Goal: Task Accomplishment & Management: Manage account settings

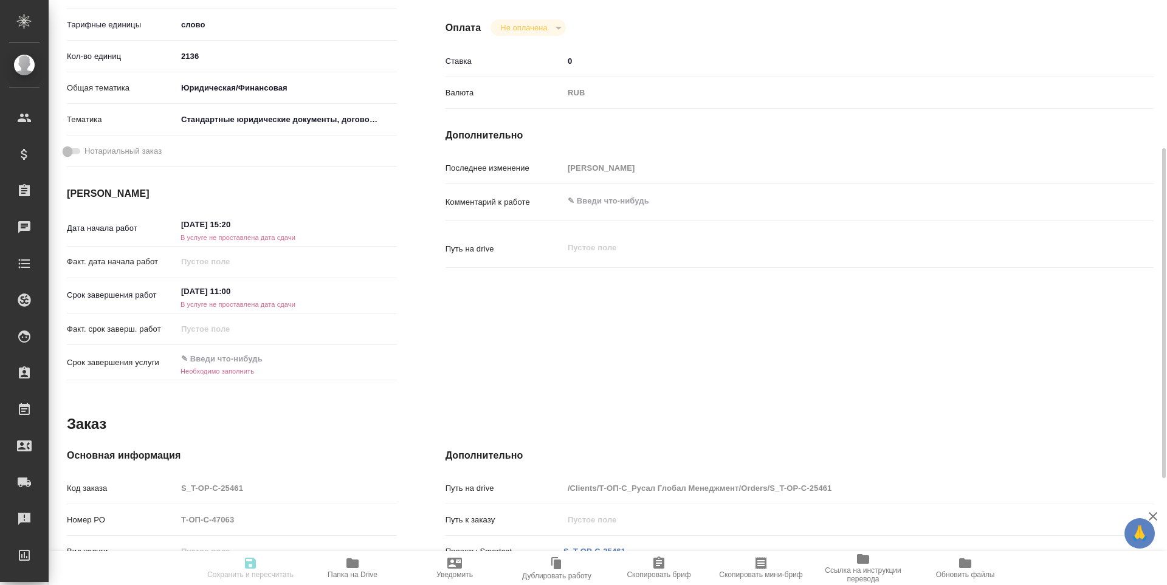
scroll to position [470, 0]
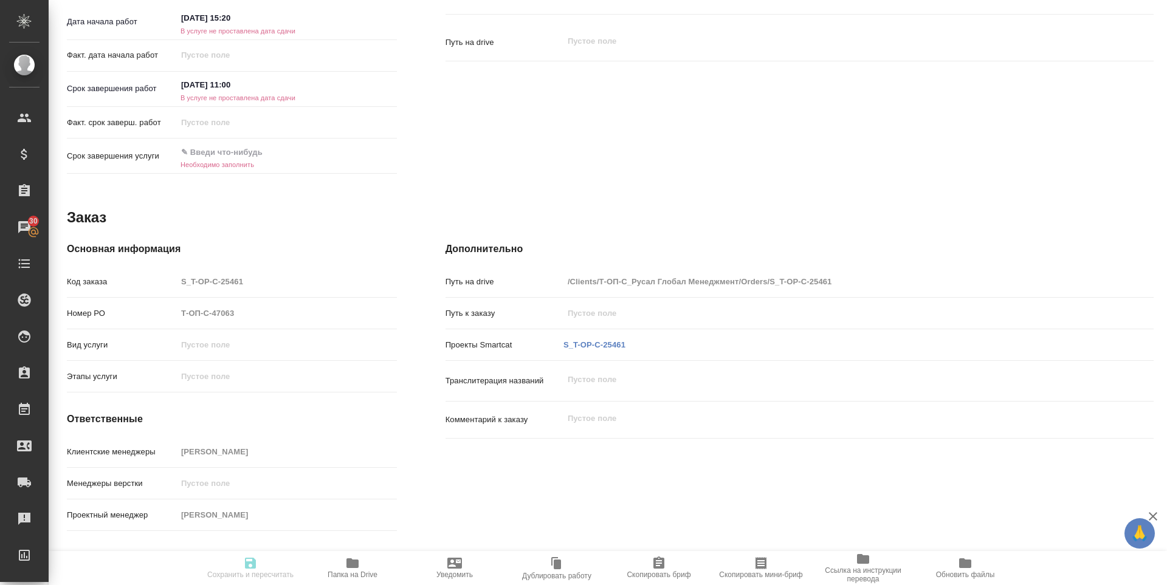
click at [352, 561] on icon "button" at bounding box center [352, 564] width 12 height 10
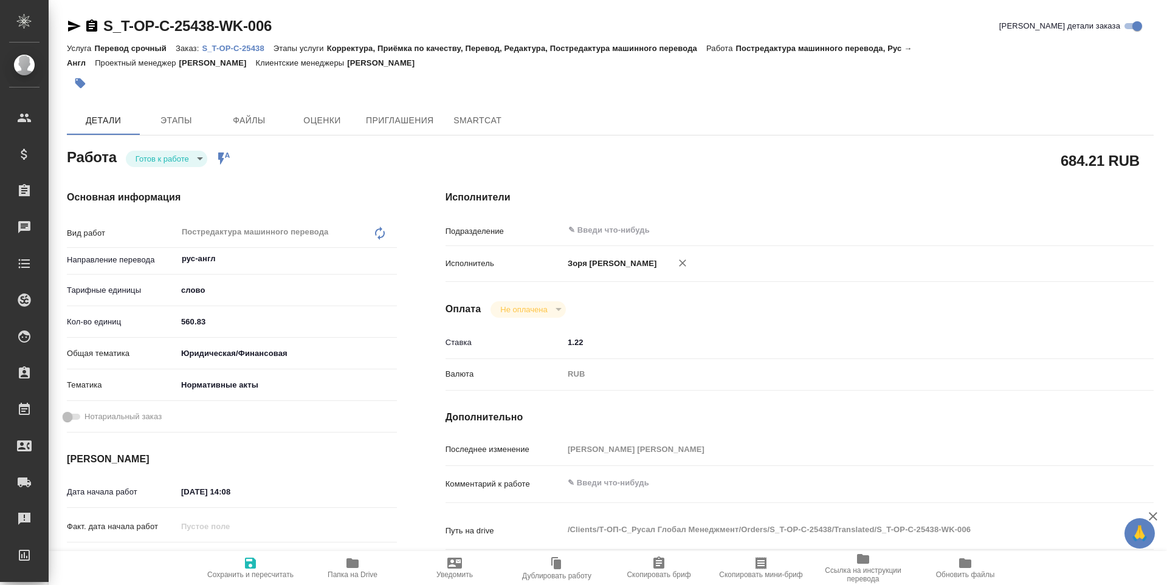
click at [71, 24] on icon "button" at bounding box center [74, 26] width 13 height 11
click at [189, 168] on div "Основная информация Вид работ Постредактура машинного перевода x ​ Направление …" at bounding box center [232, 425] width 379 height 519
click at [188, 163] on body "🙏 .cls-1 fill:#fff; AWATERA Zoria Tatiana Клиенты Спецификации Заказы 30 Чаты T…" at bounding box center [583, 292] width 1167 height 585
click at [181, 178] on li "В работе" at bounding box center [166, 179] width 81 height 21
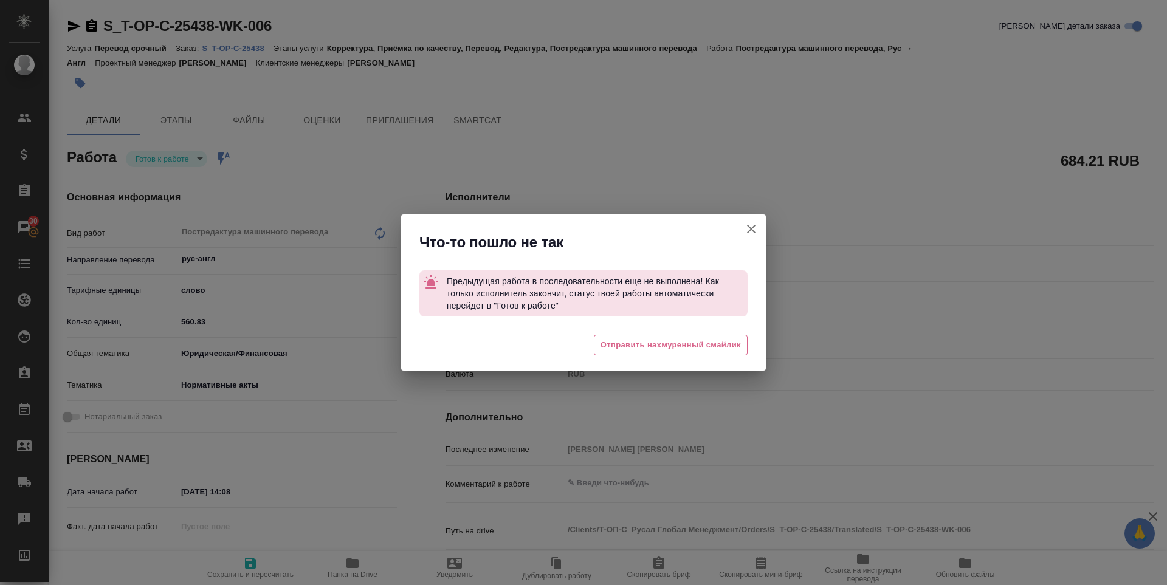
type textarea "x"
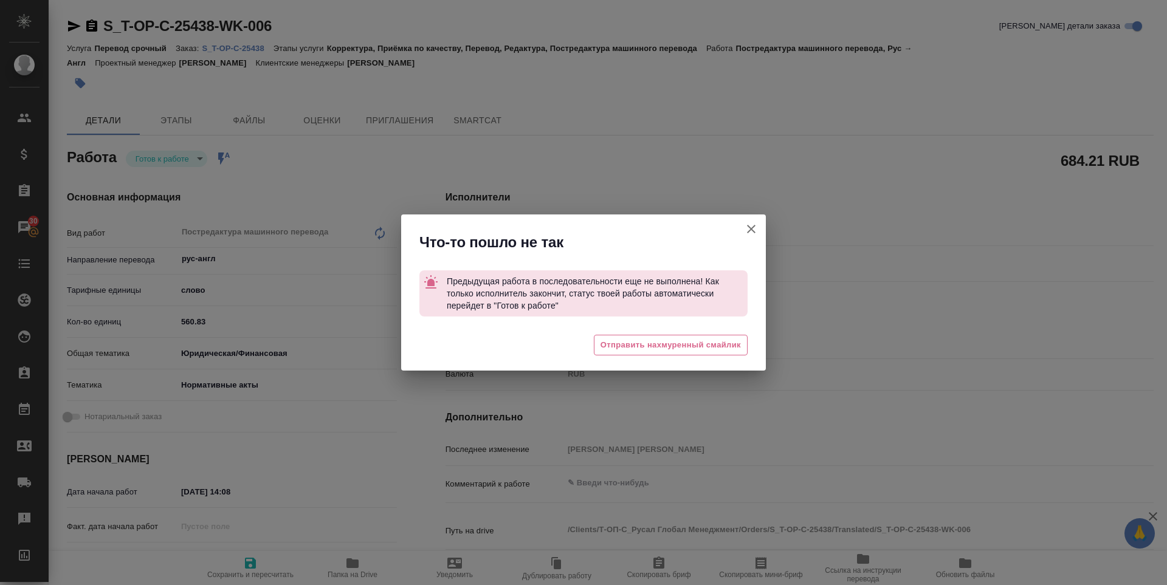
type textarea "x"
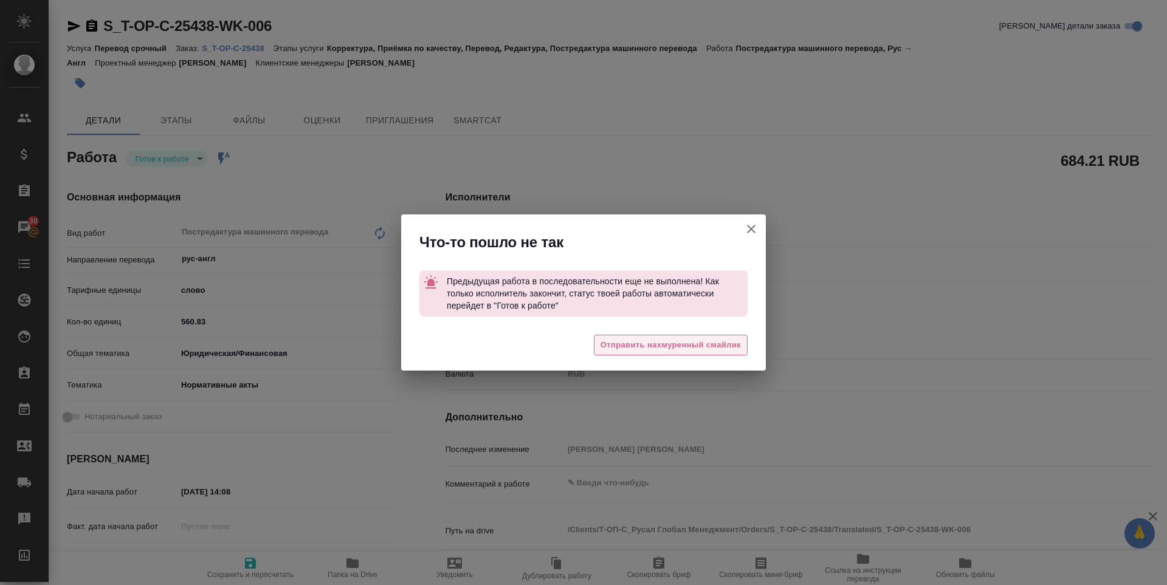
click at [639, 344] on span "Отправить нахмуренный смайлик" at bounding box center [671, 346] width 140 height 14
type textarea "x"
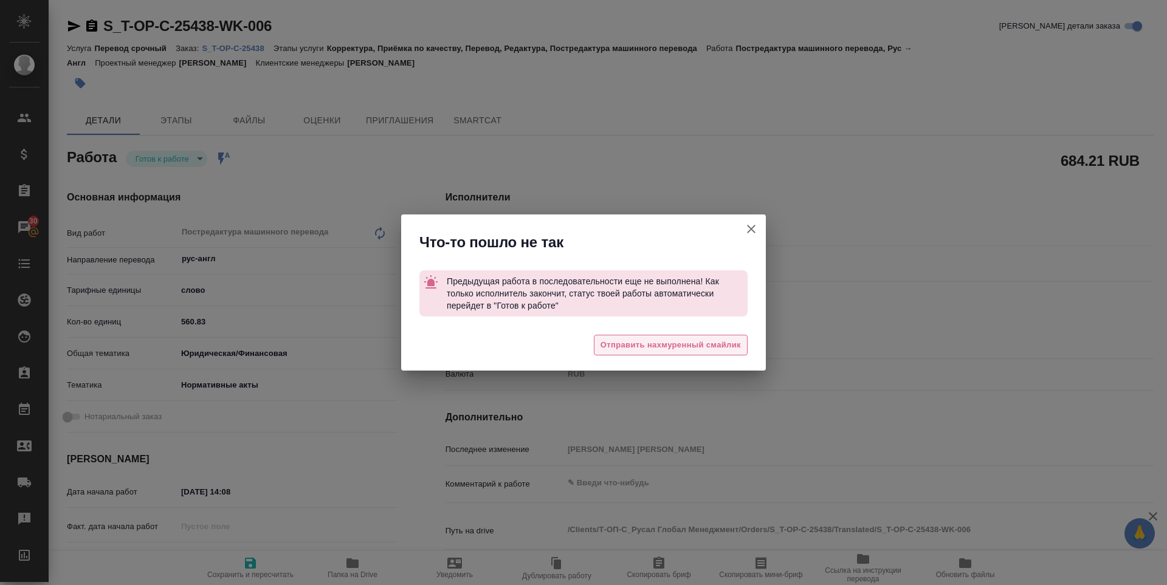
type textarea "x"
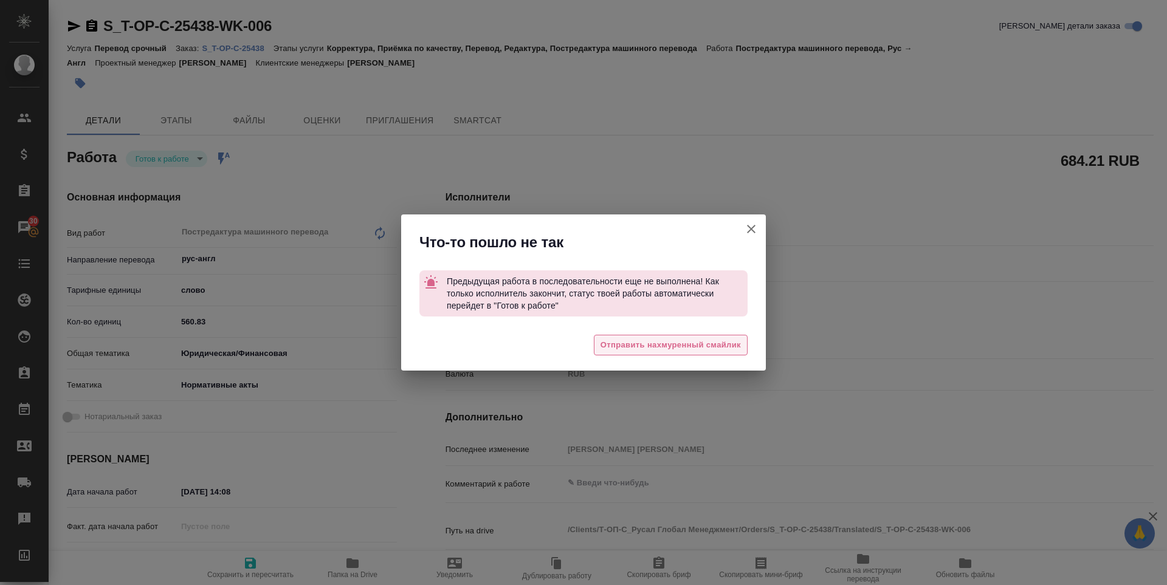
type textarea "x"
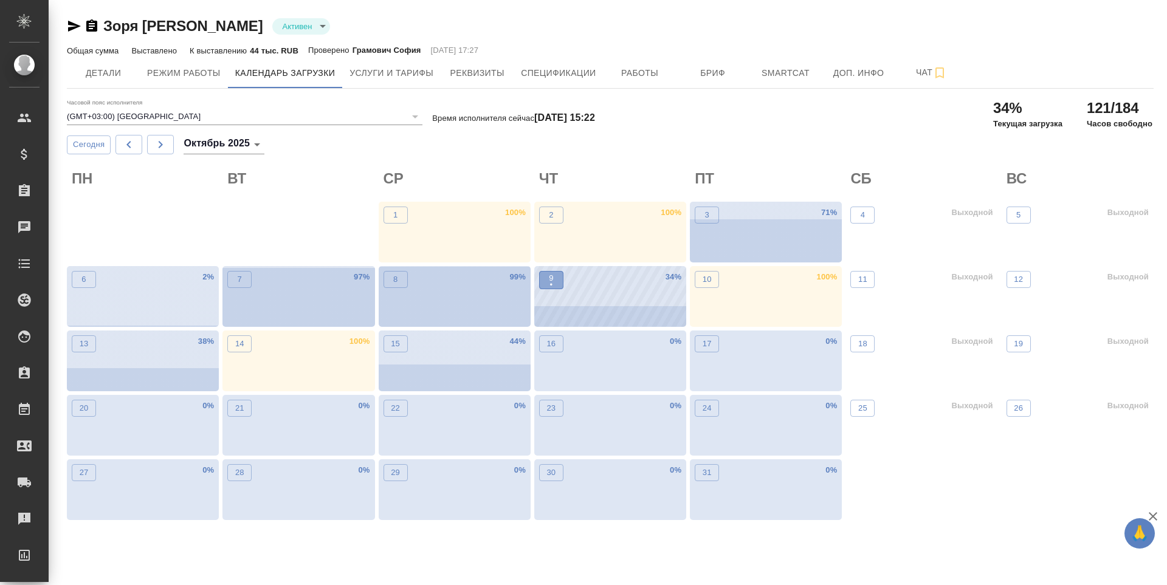
click at [556, 279] on span "9 •" at bounding box center [551, 280] width 12 height 16
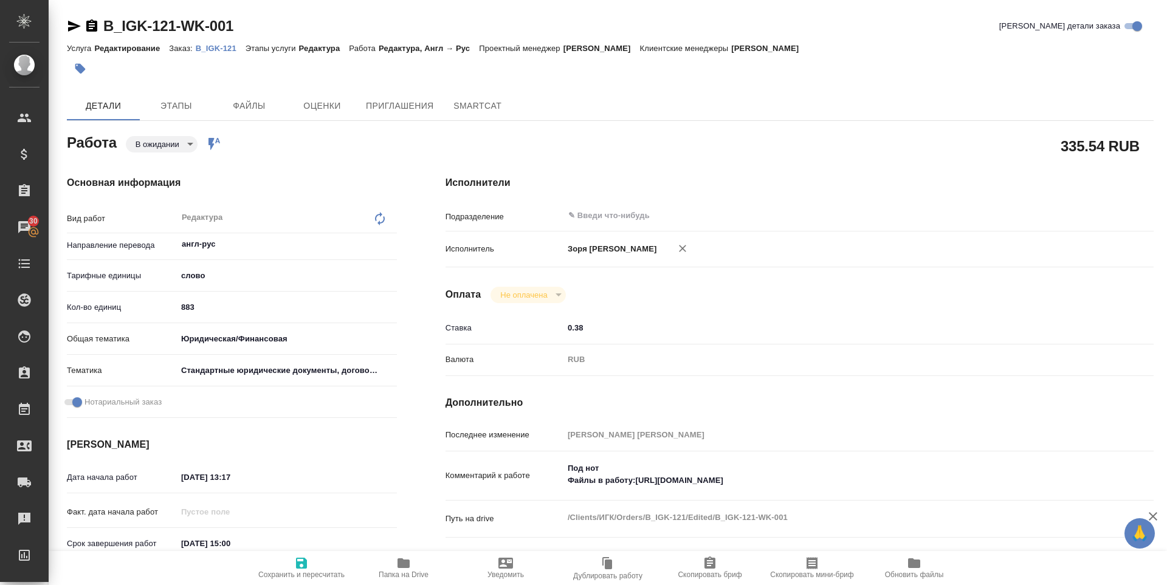
click at [145, 138] on body "🙏 .cls-1 fill:#fff; AWATERA Zoria Tatiana Клиенты Спецификации Заказы 30 Чаты T…" at bounding box center [583, 292] width 1167 height 585
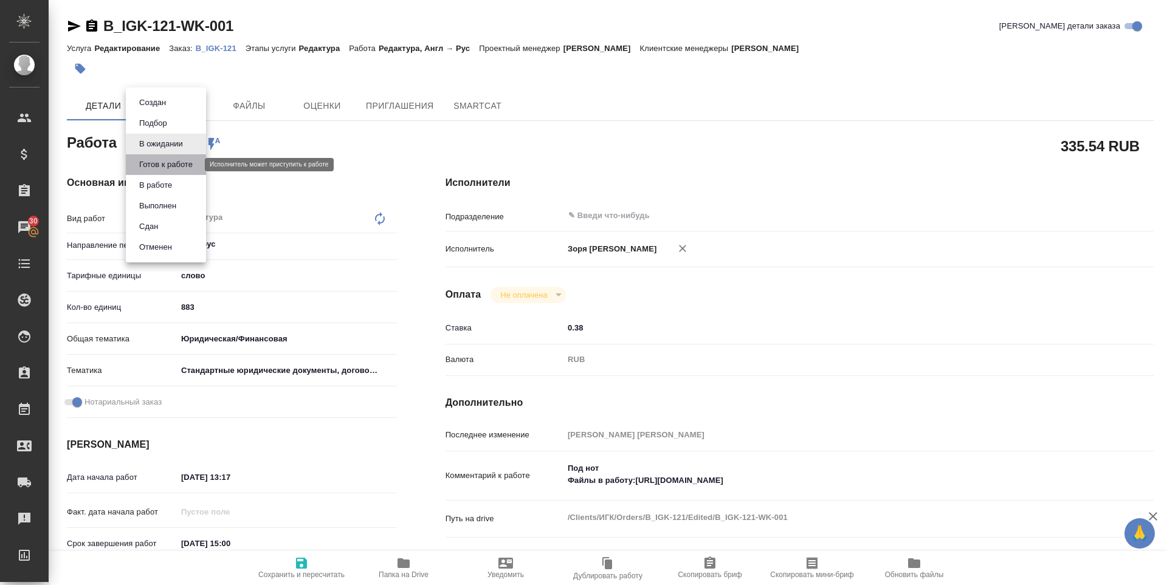
click at [146, 164] on button "Готов к работе" at bounding box center [166, 164] width 61 height 13
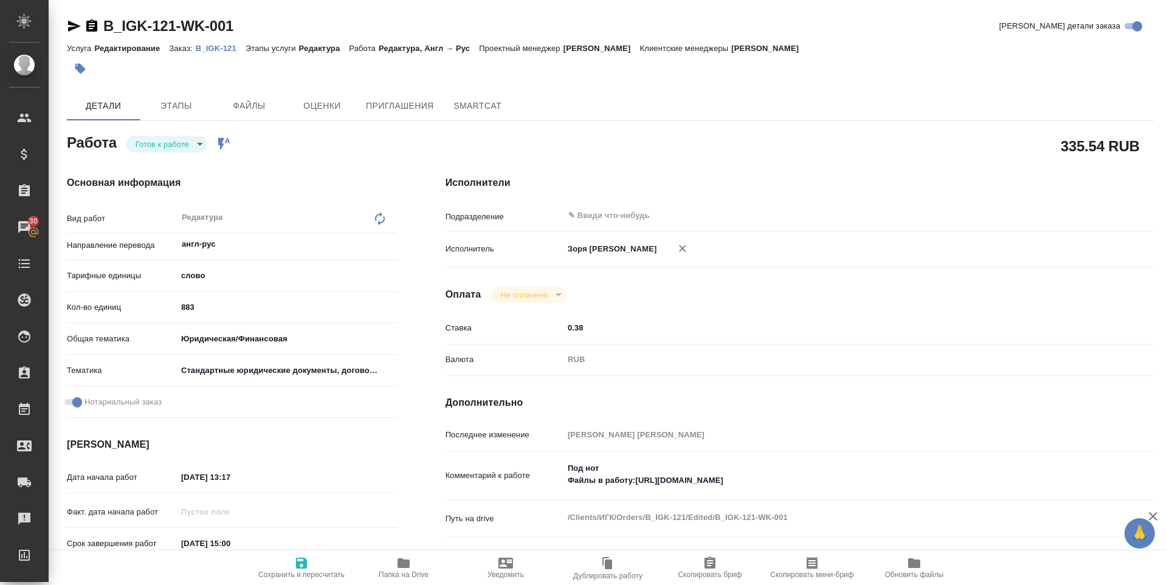
type textarea "x"
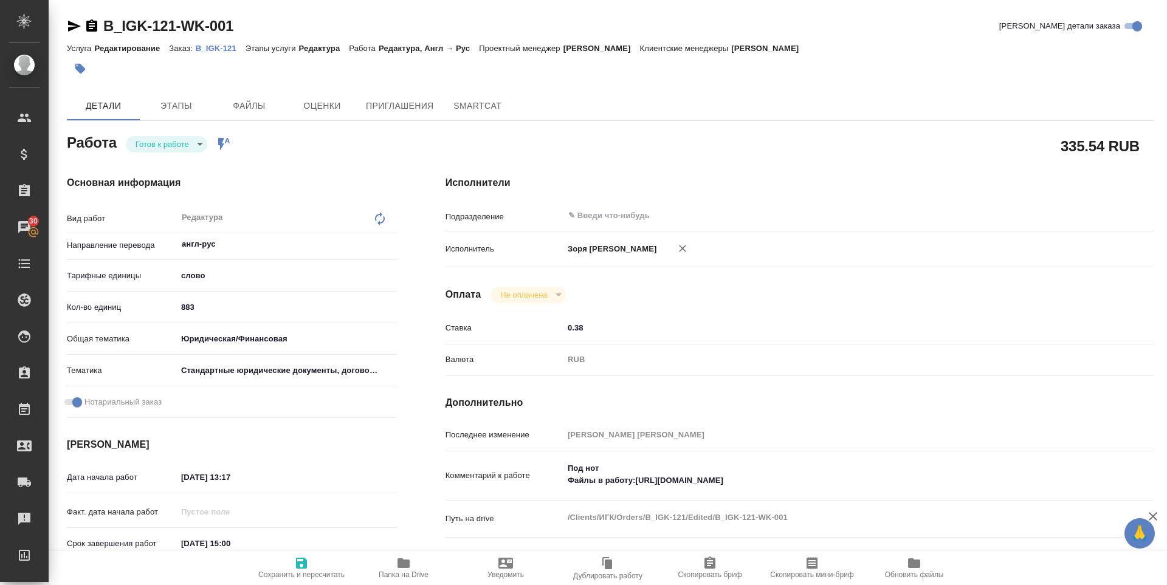
type textarea "x"
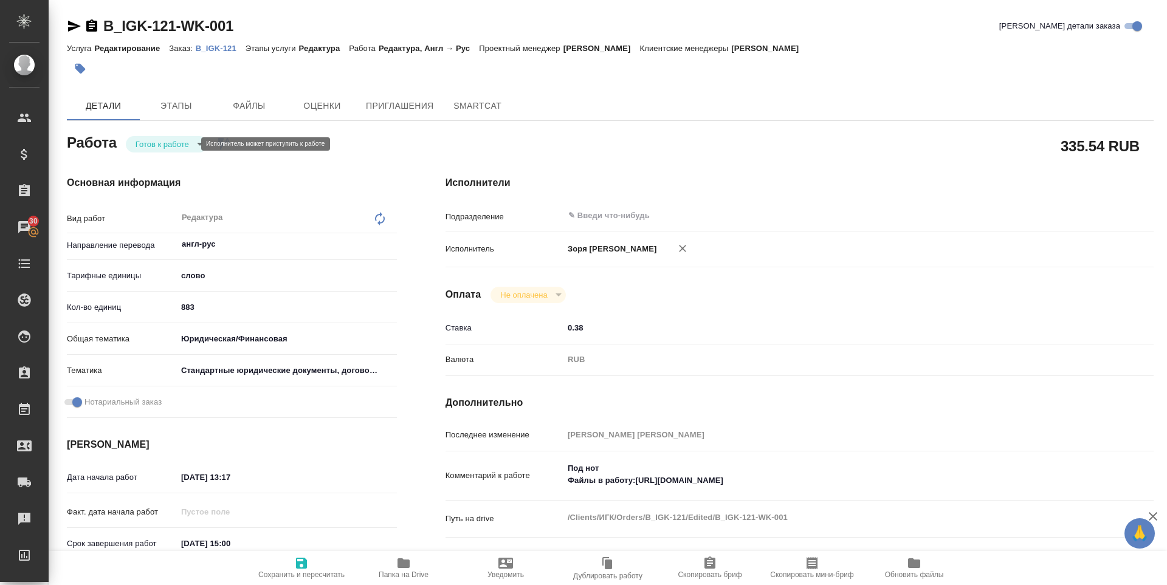
click at [160, 140] on body "🙏 .cls-1 fill:#fff; AWATERA Zoria Tatiana Клиенты Спецификации Заказы 30 Чаты T…" at bounding box center [583, 292] width 1167 height 585
type textarea "x"
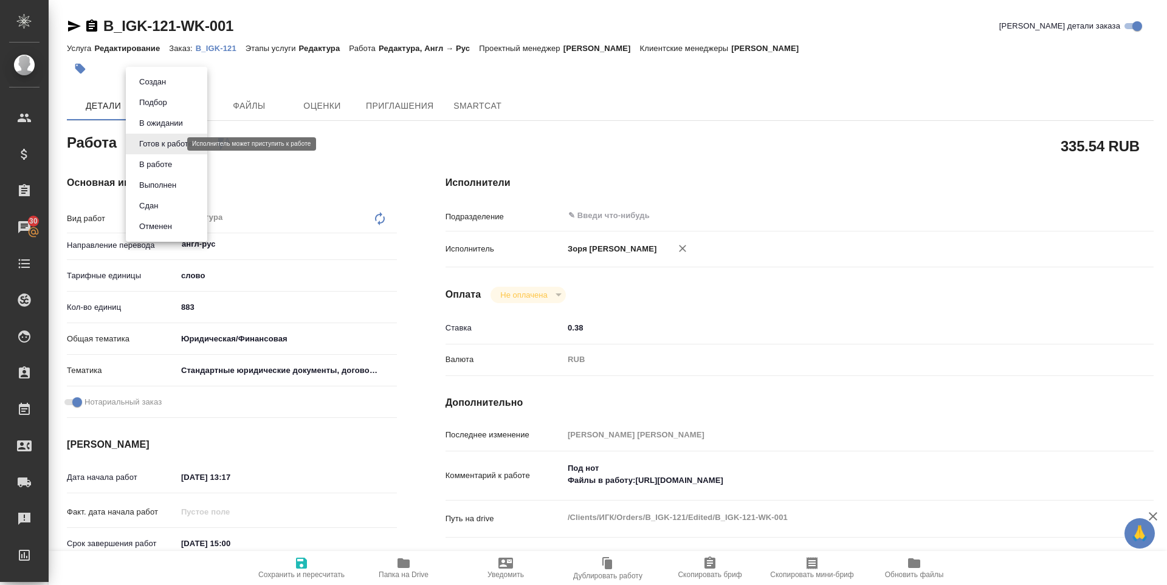
type textarea "x"
click at [165, 156] on li "В работе" at bounding box center [166, 164] width 81 height 21
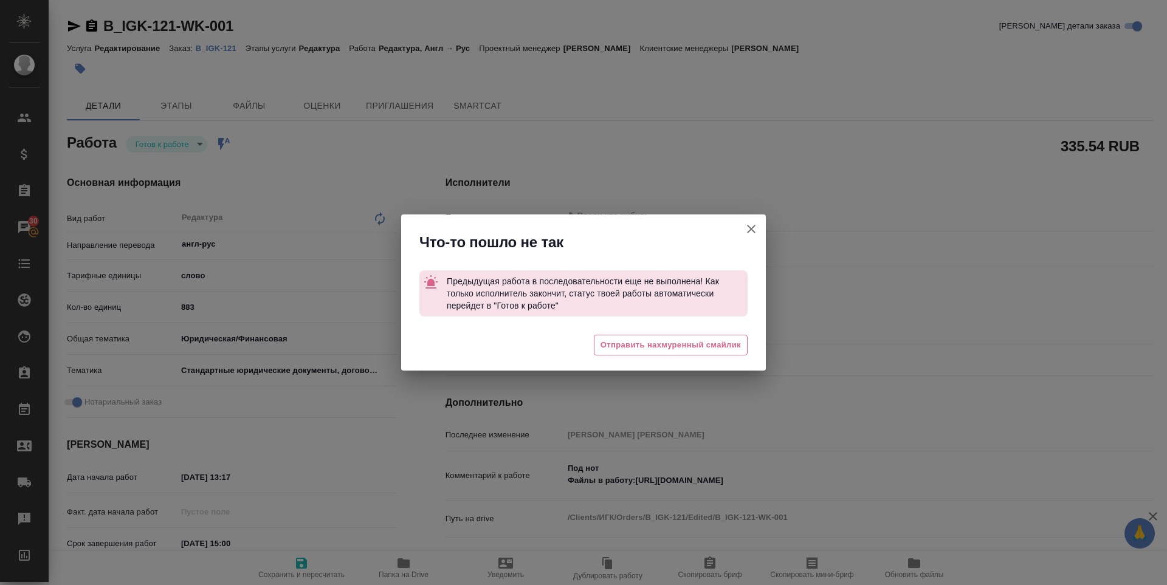
type textarea "x"
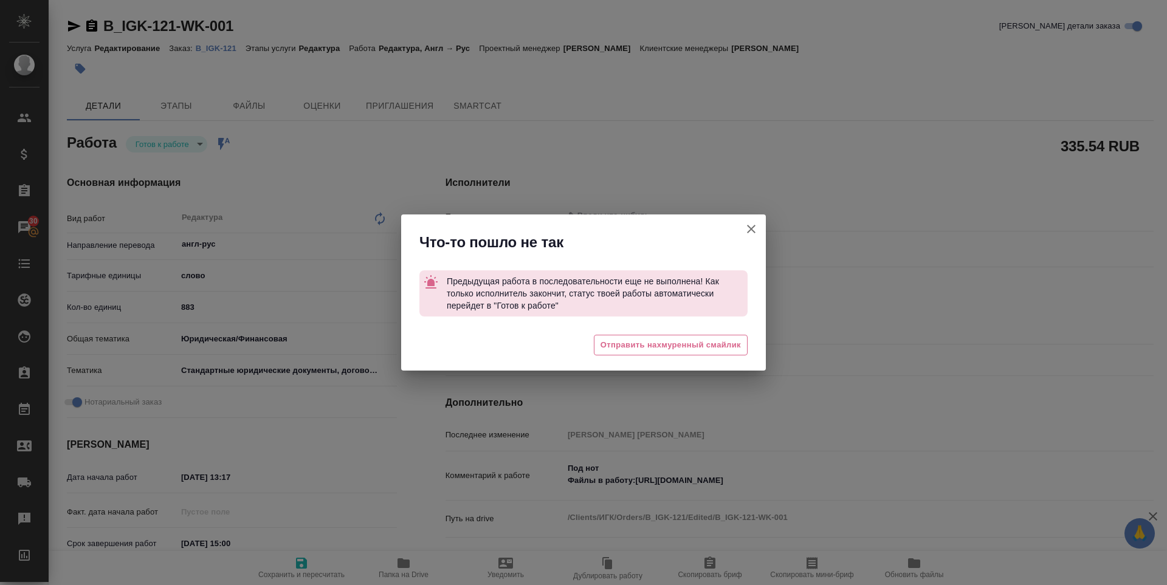
type textarea "x"
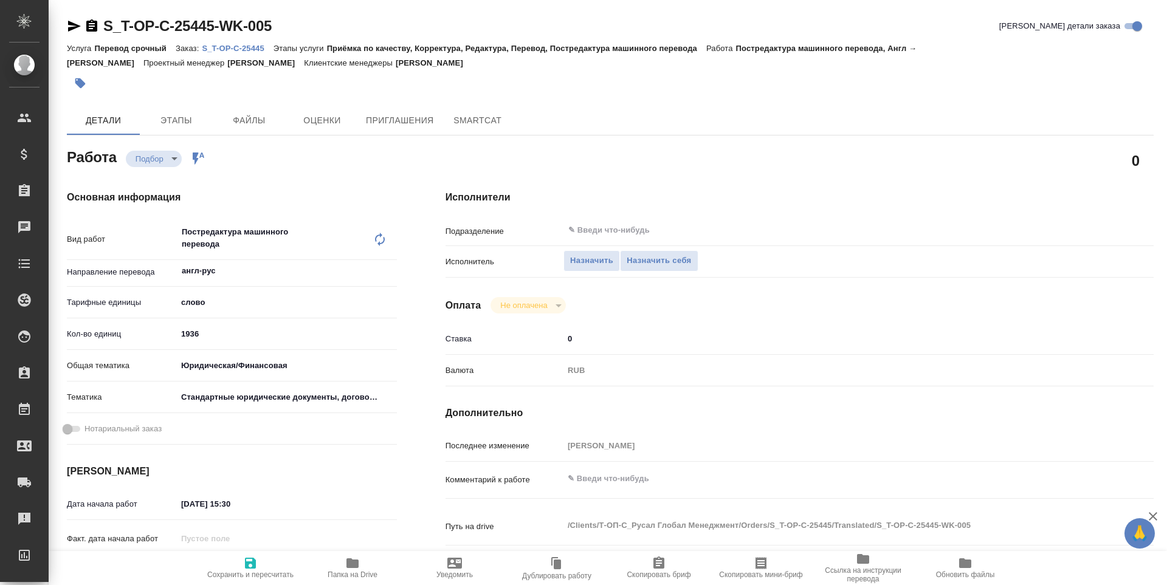
click at [351, 571] on span "Папка на Drive" at bounding box center [353, 575] width 50 height 9
click at [673, 264] on span "Назначить себя" at bounding box center [659, 261] width 64 height 14
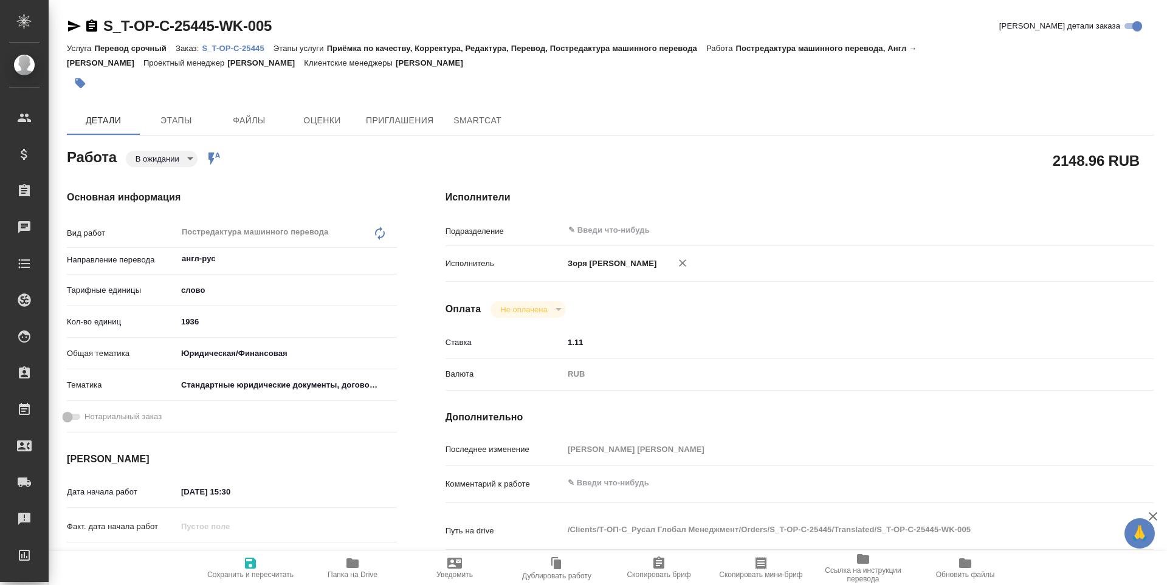
type textarea "x"
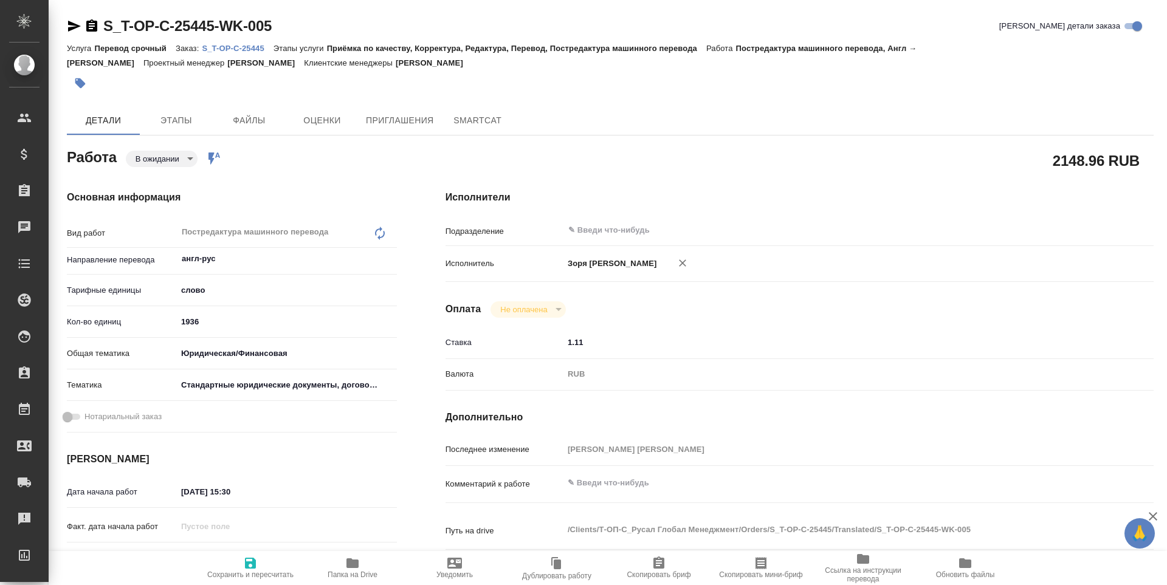
type textarea "x"
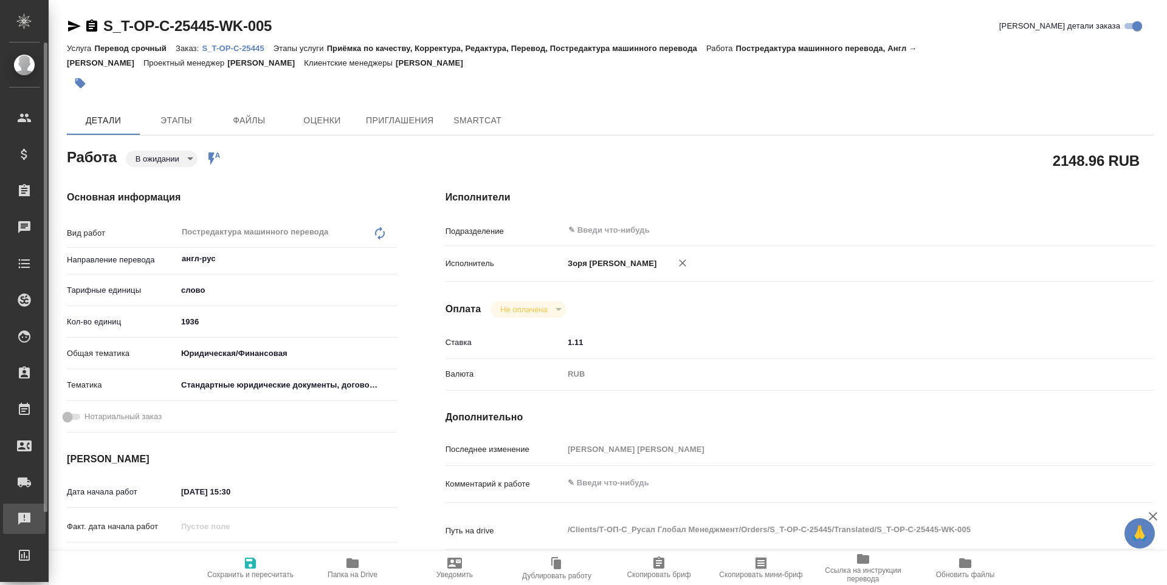
type textarea "x"
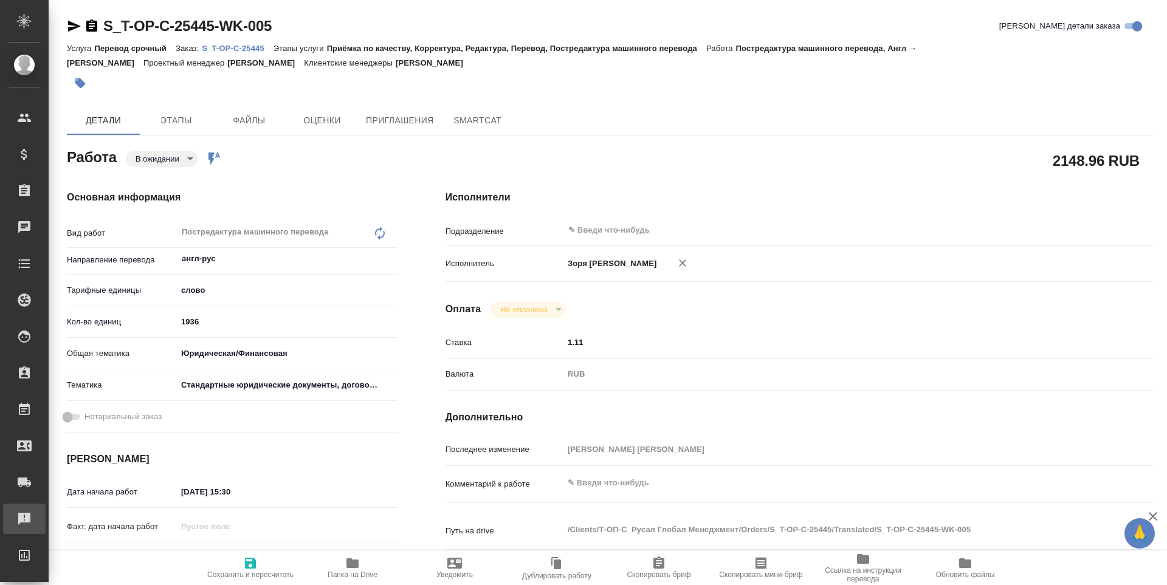
type textarea "x"
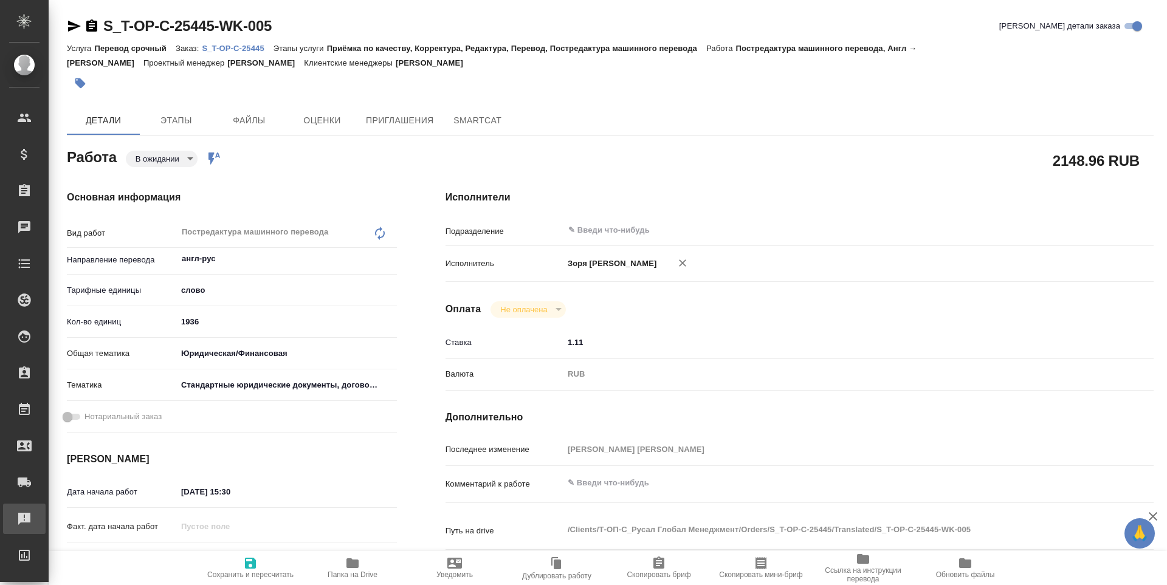
type textarea "x"
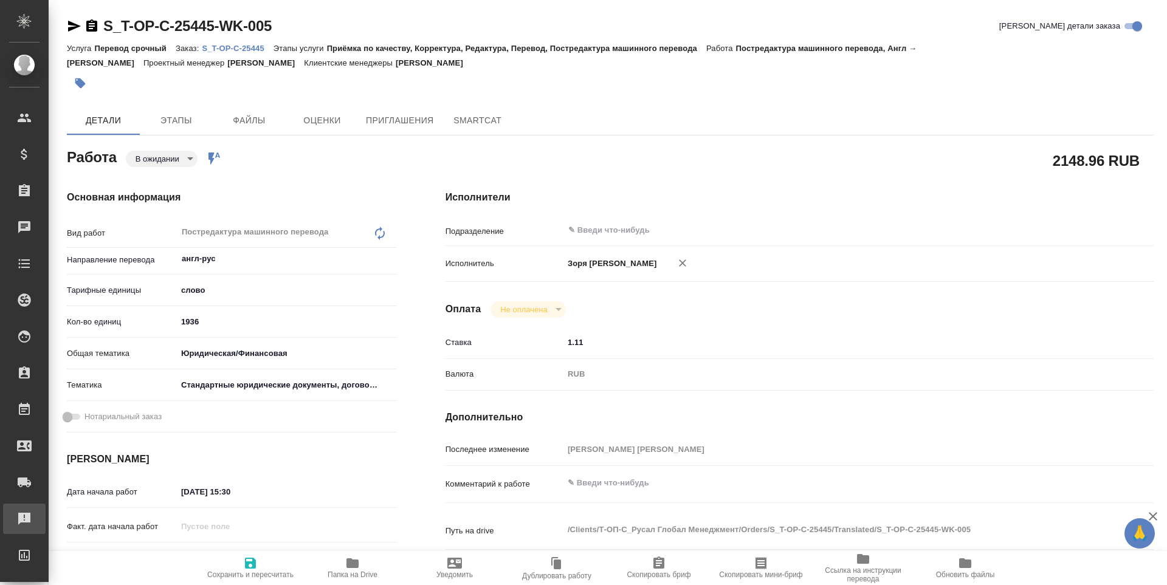
type textarea "x"
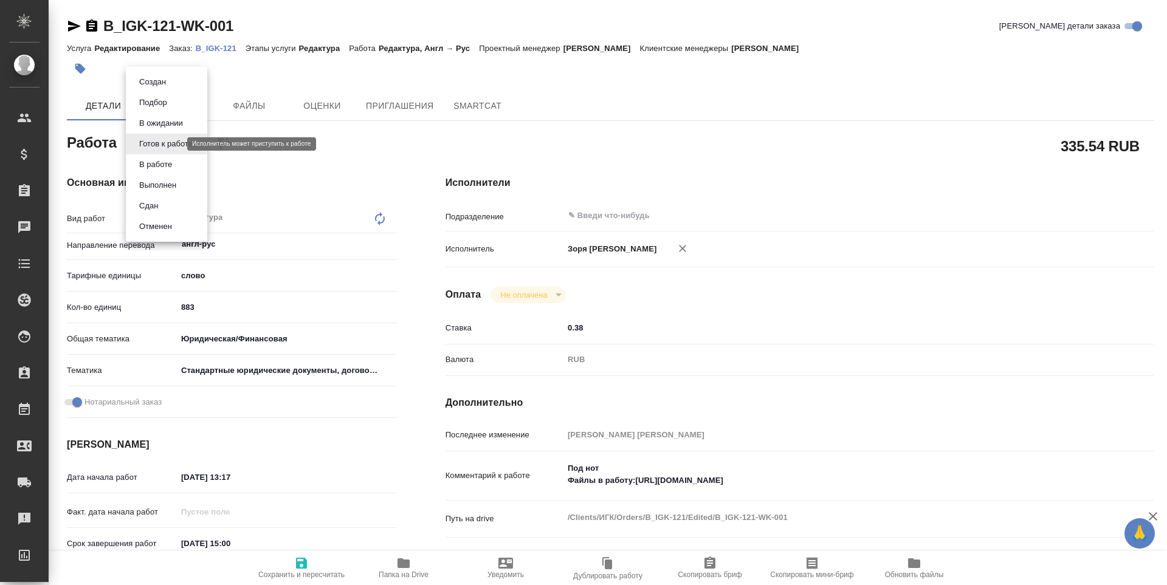
click at [136, 147] on body "🙏 .cls-1 fill:#fff; AWATERA [PERSON_NAME] Спецификации Заказы Чаты Todo Проекты…" at bounding box center [583, 292] width 1167 height 585
click at [158, 171] on li "В работе" at bounding box center [166, 164] width 81 height 21
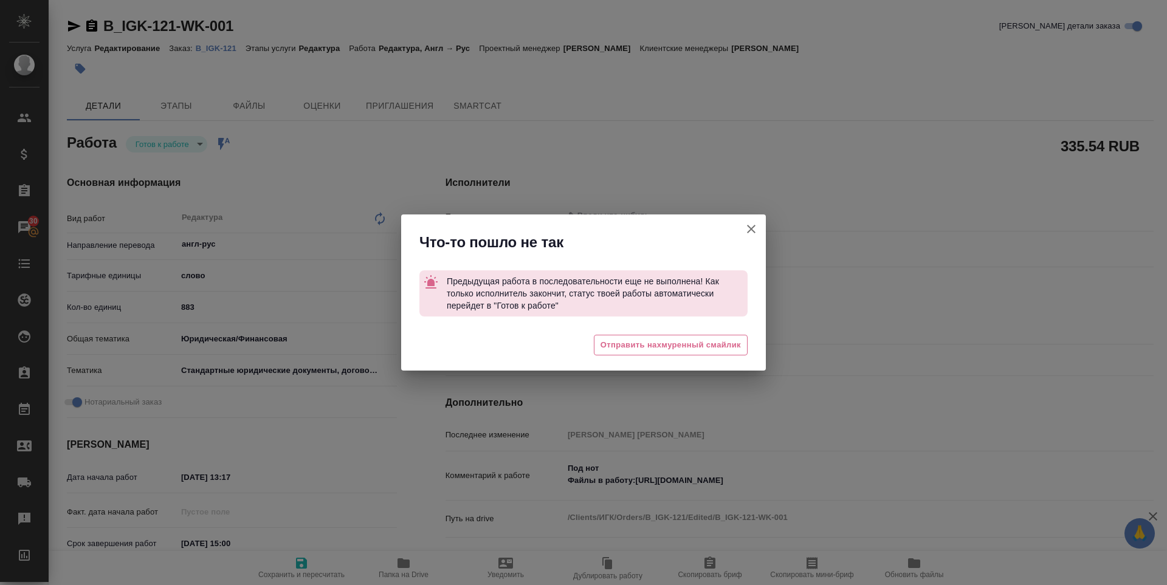
type textarea "x"
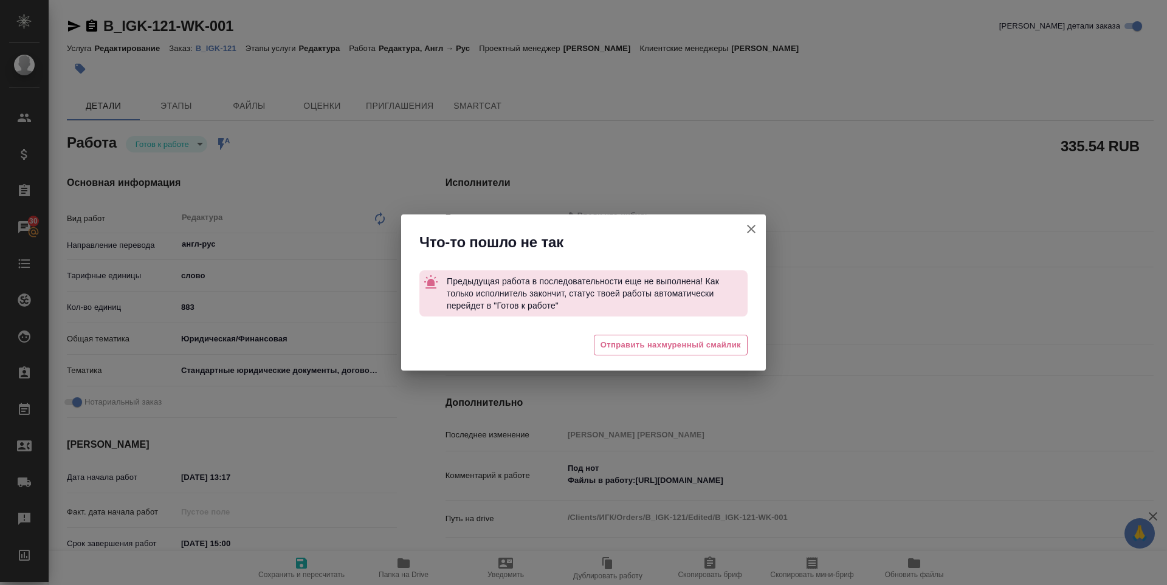
type textarea "x"
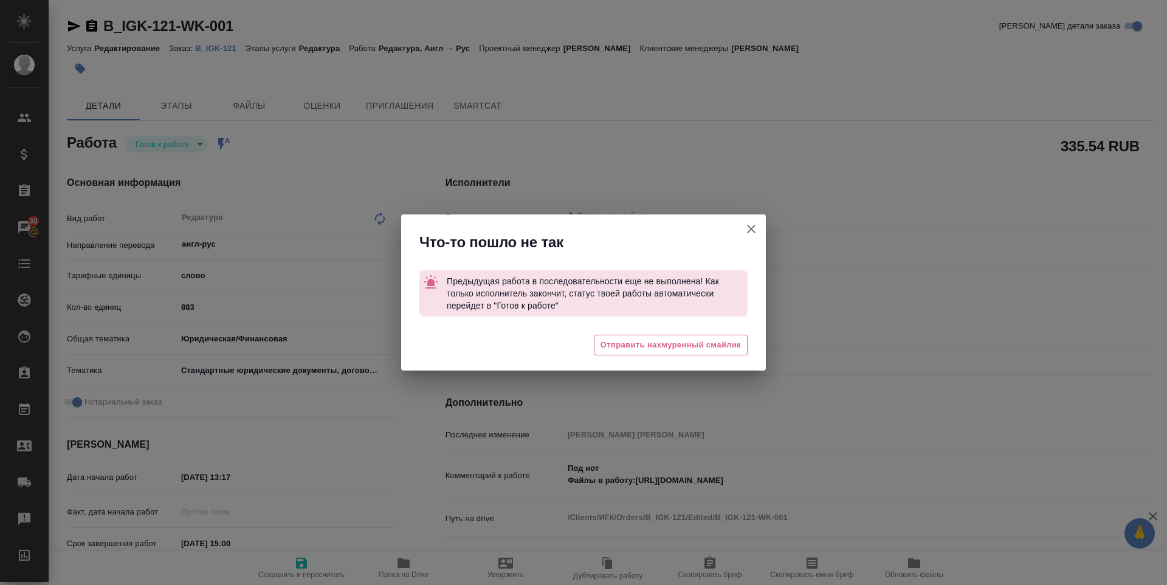
click at [749, 235] on icon "button" at bounding box center [751, 229] width 15 height 15
type textarea "x"
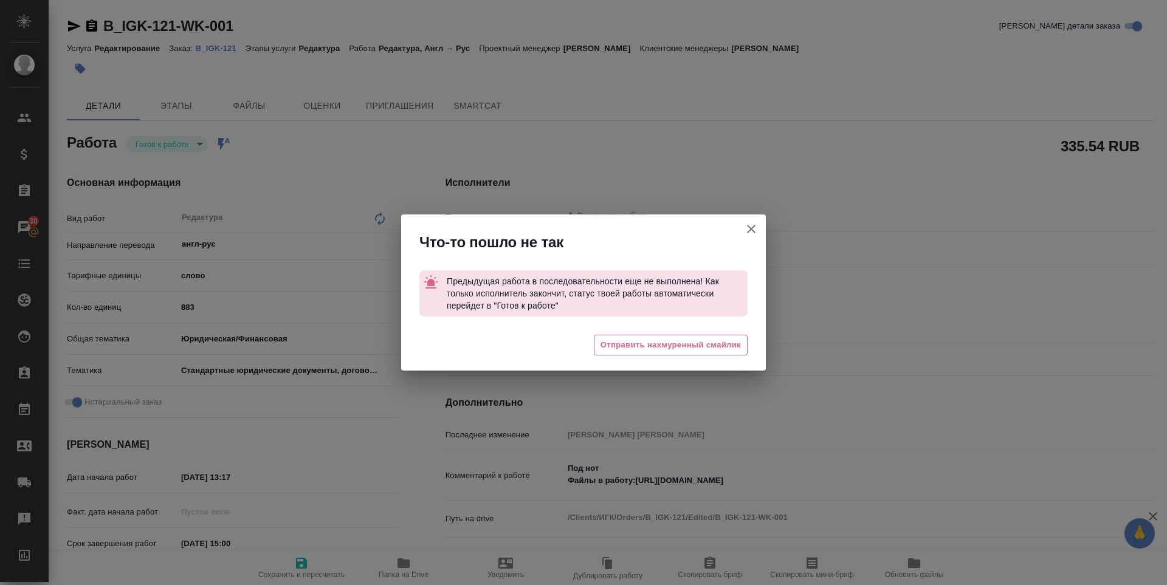
type textarea "x"
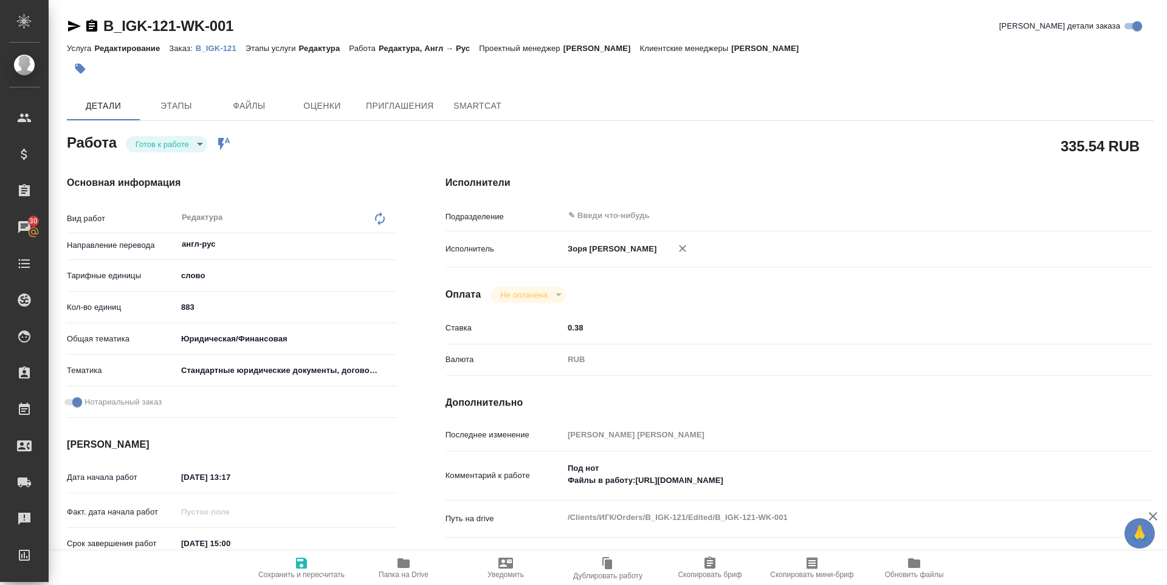
type textarea "x"
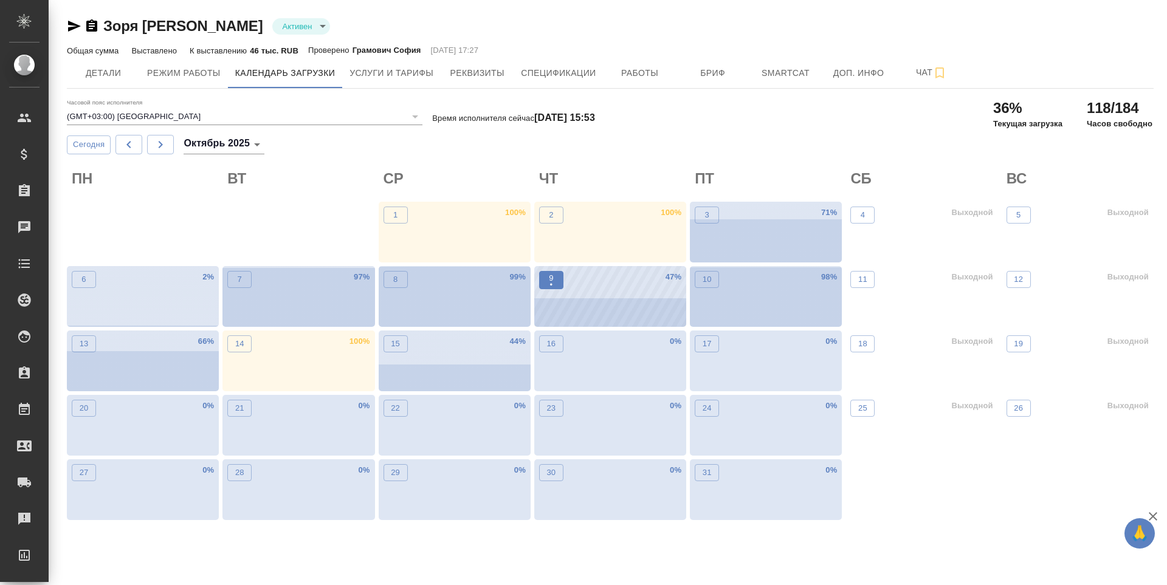
click at [554, 278] on span "9 •" at bounding box center [551, 280] width 12 height 16
